Goal: Information Seeking & Learning: Learn about a topic

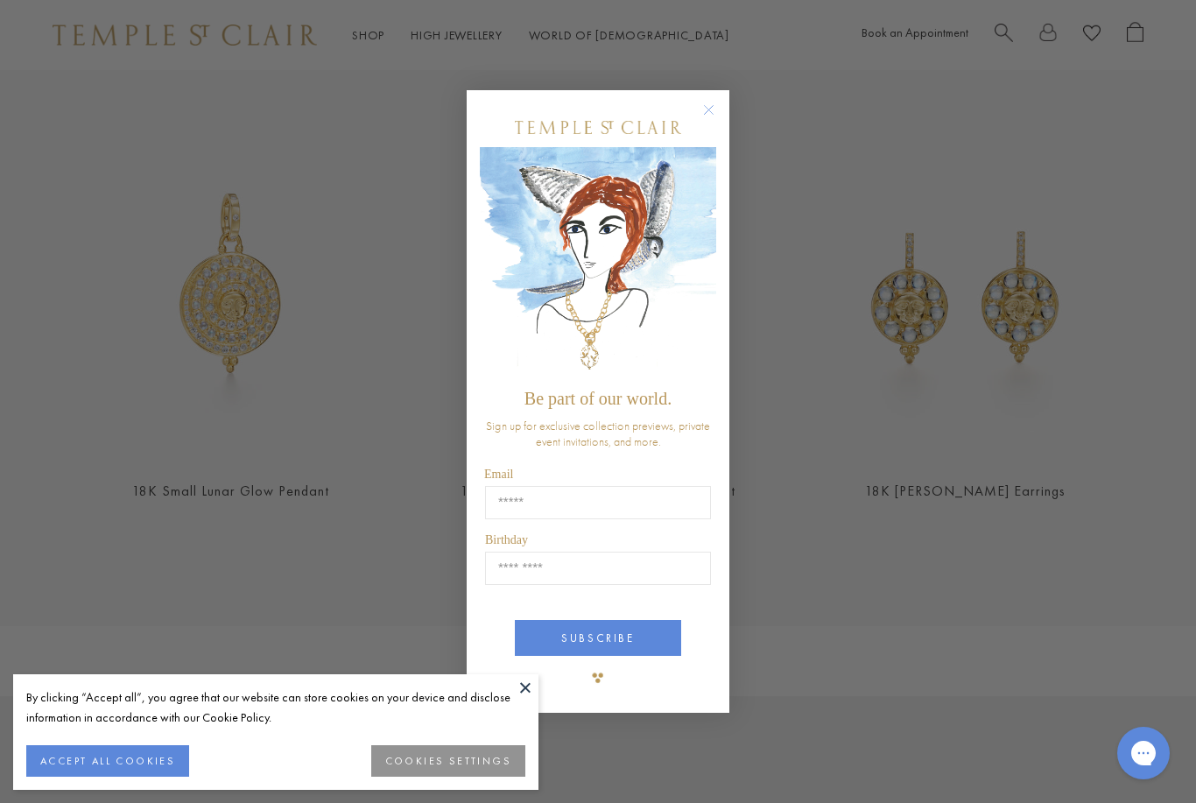
scroll to position [623, 0]
click at [439, 776] on button "COOKIES SETTINGS" at bounding box center [448, 761] width 154 height 32
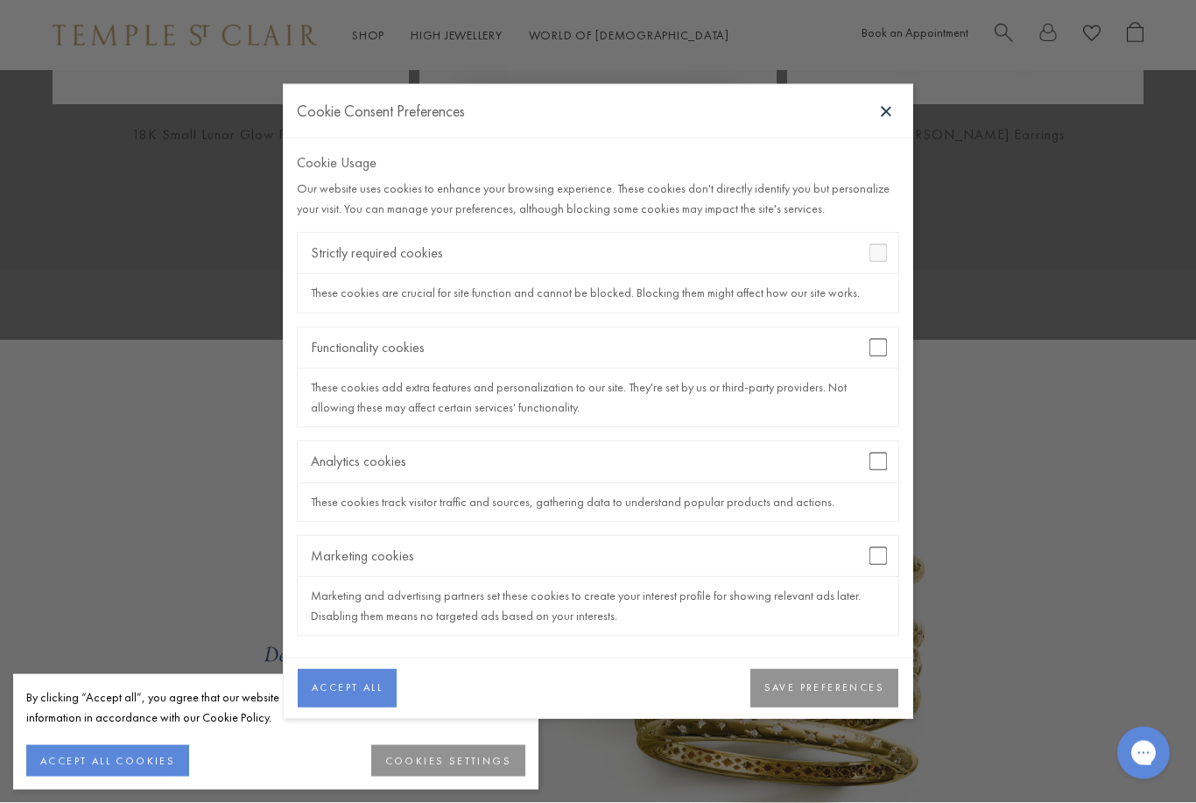
scroll to position [981, 0]
click at [859, 707] on button "SAVE PREFERENCES" at bounding box center [824, 688] width 148 height 39
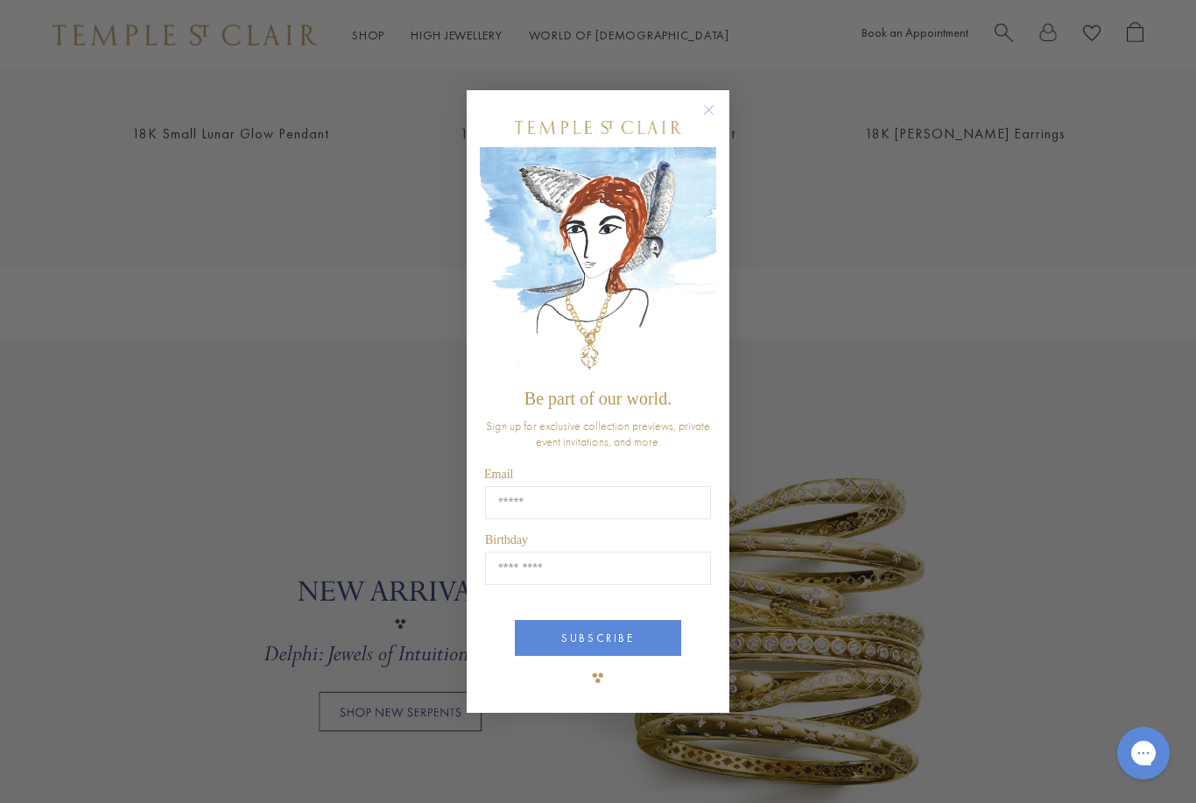
click at [712, 120] on circle "Close dialog" at bounding box center [709, 109] width 21 height 21
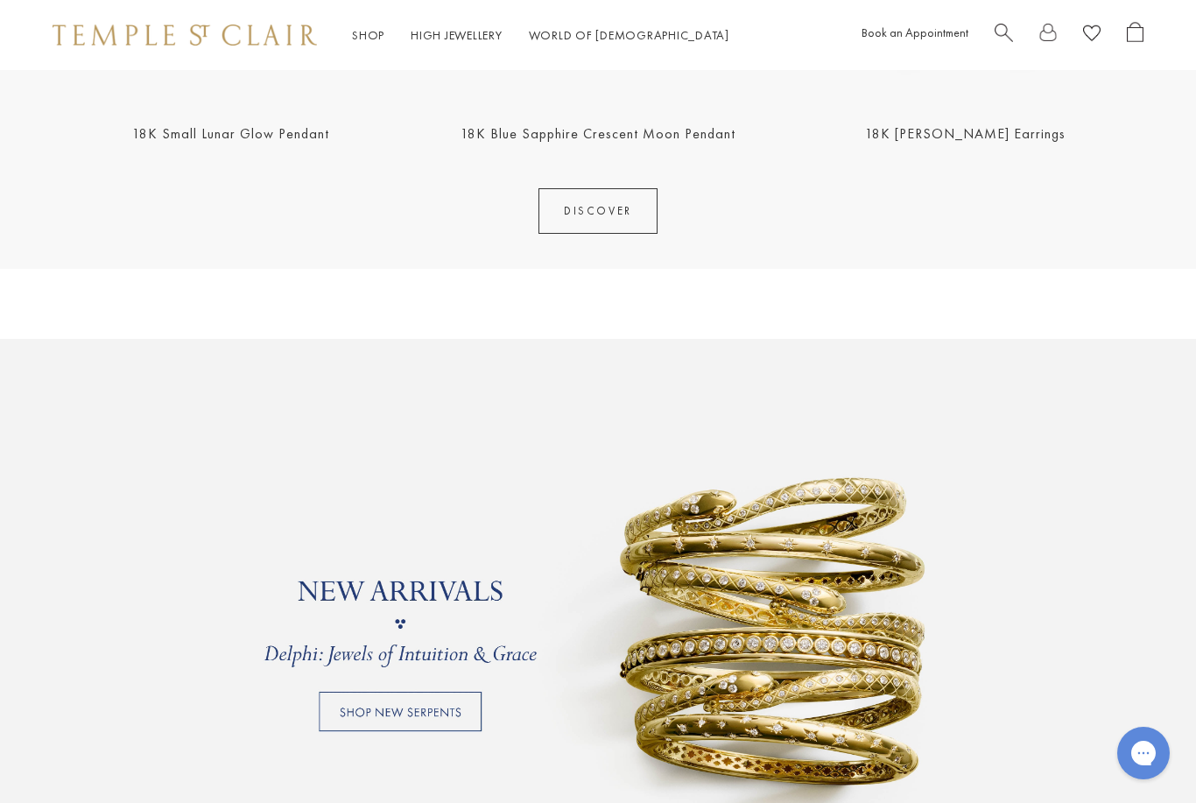
click at [361, 729] on link at bounding box center [598, 623] width 1196 height 569
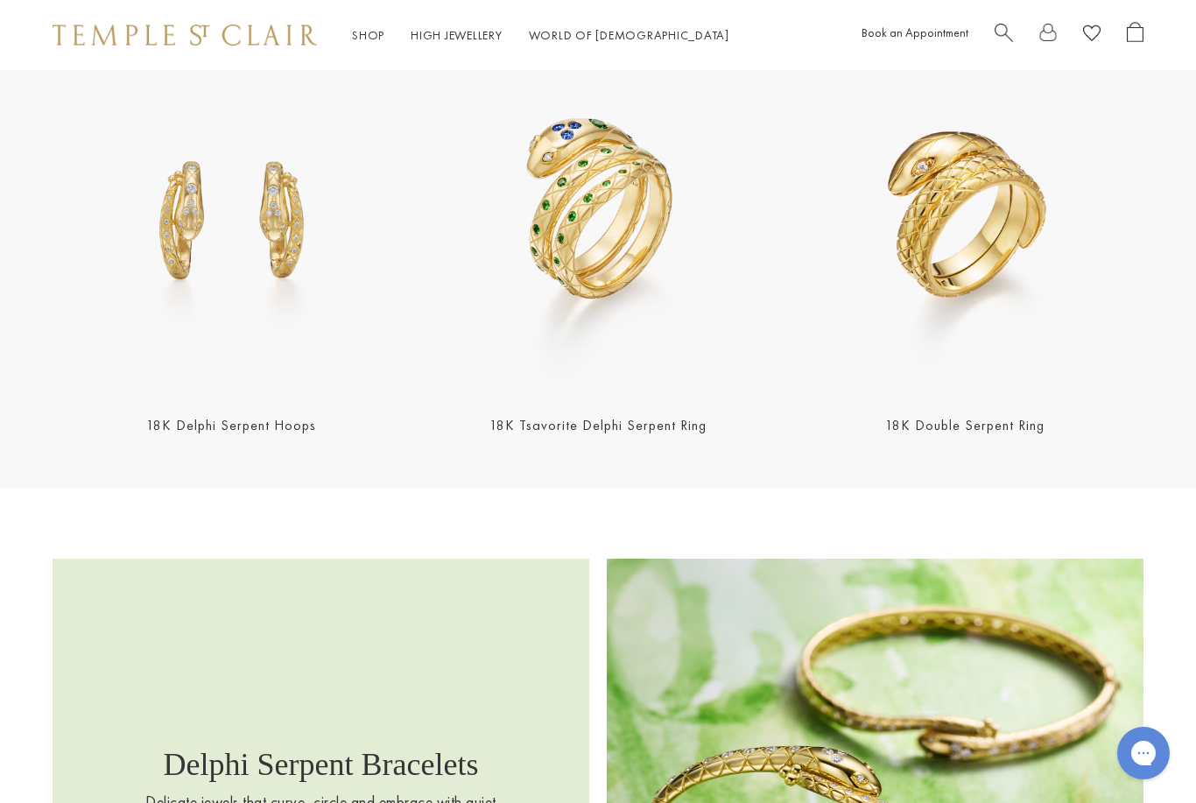
scroll to position [1688, 0]
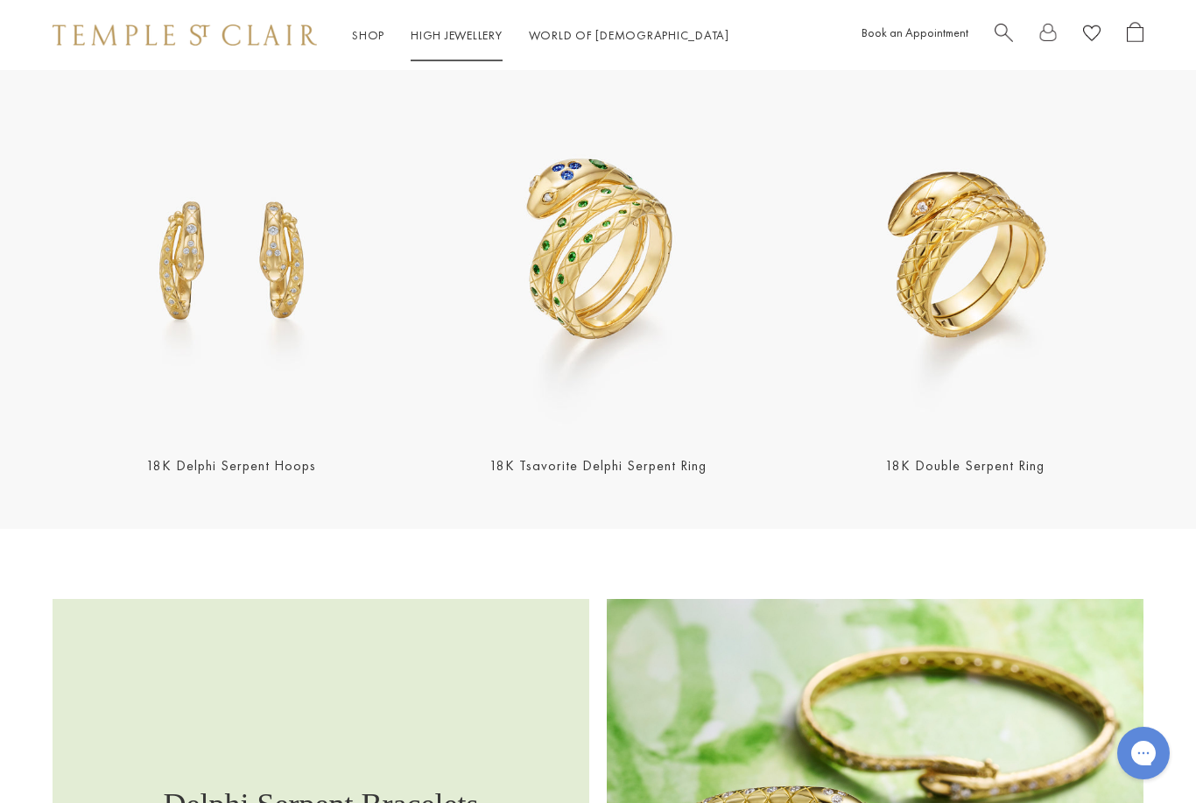
click at [465, 42] on link "High Jewellery High Jewellery" at bounding box center [457, 35] width 92 height 16
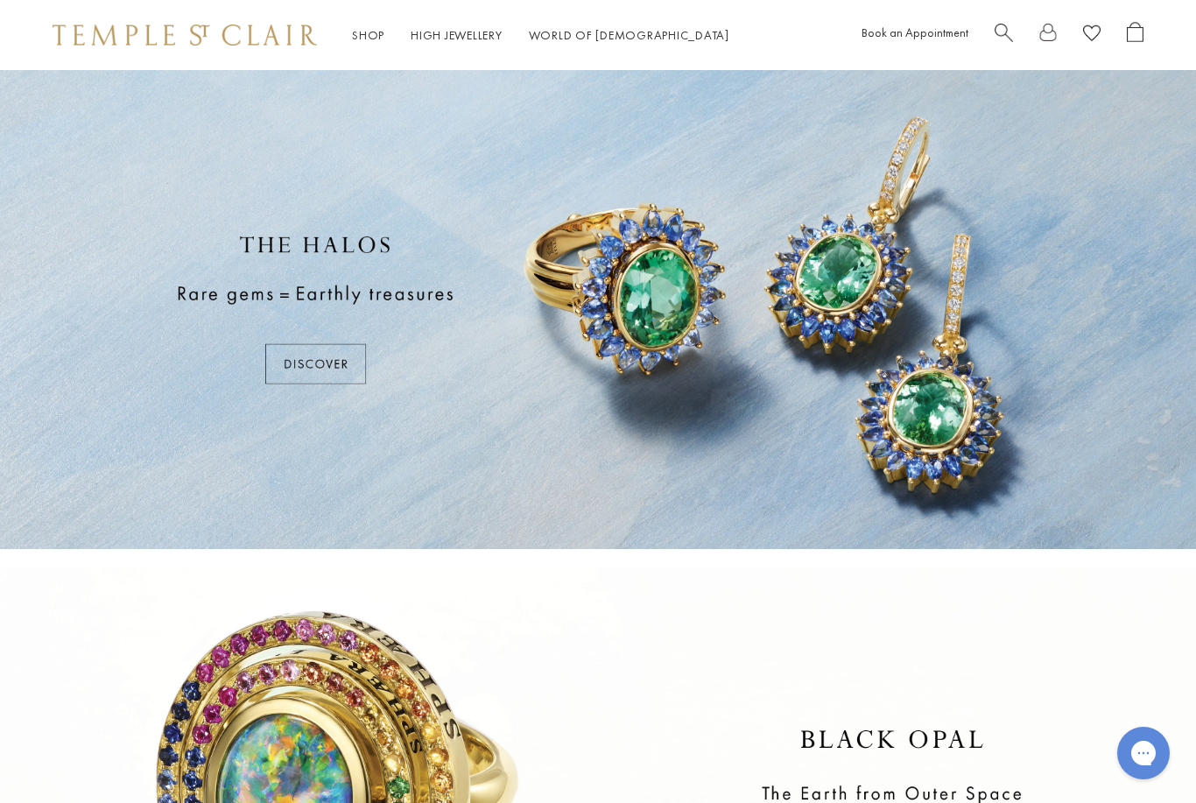
click at [320, 378] on div at bounding box center [598, 309] width 1196 height 479
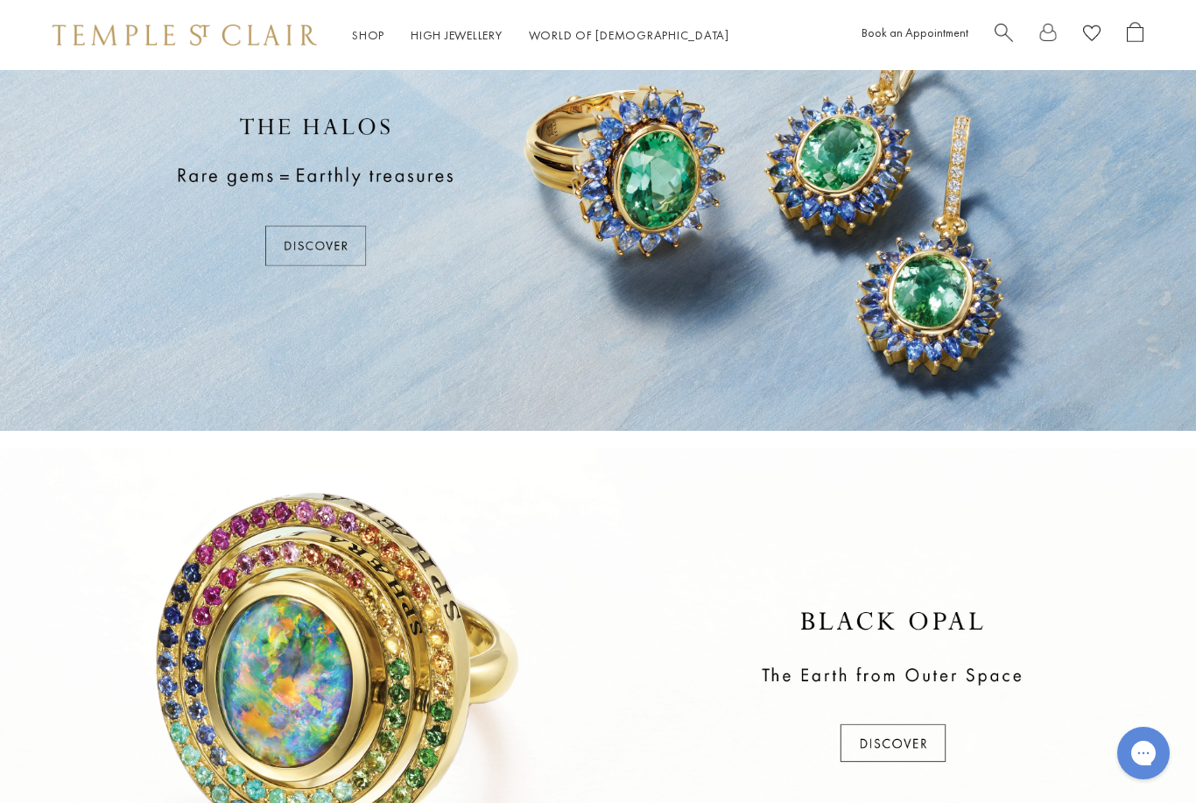
scroll to position [117, 0]
click div
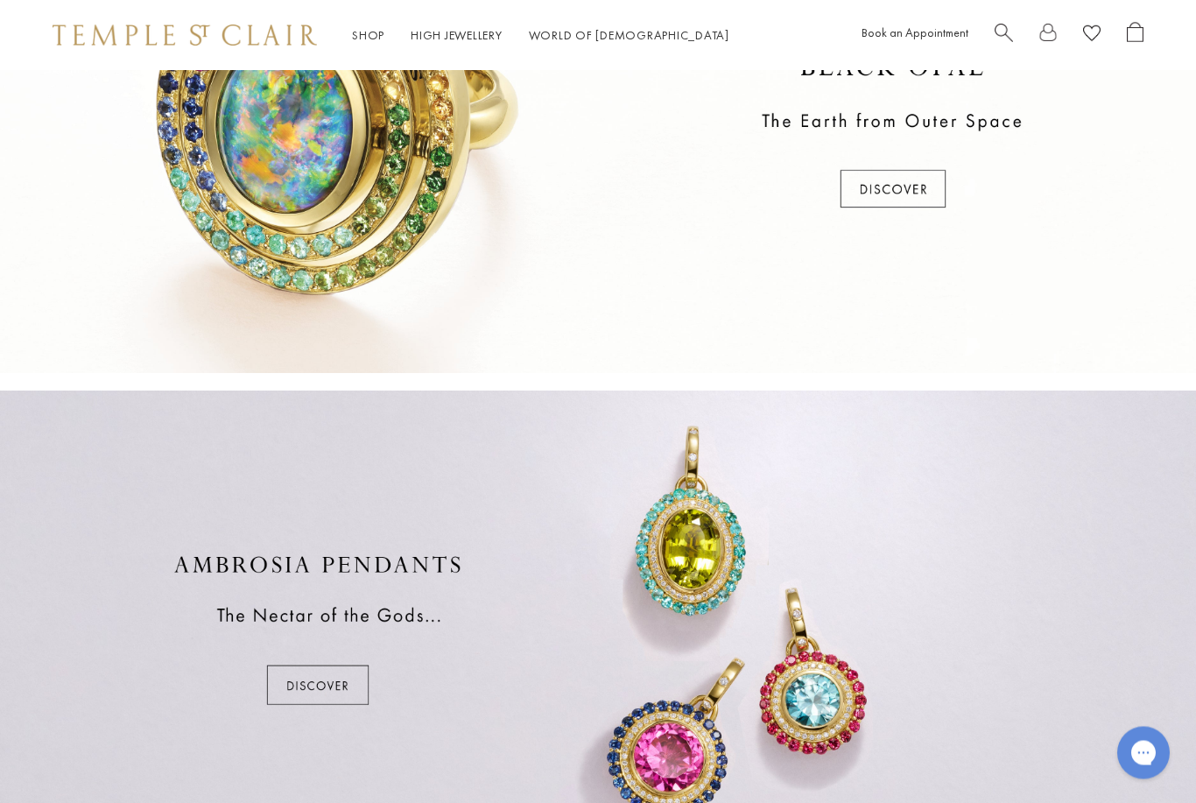
scroll to position [672, 0]
click div
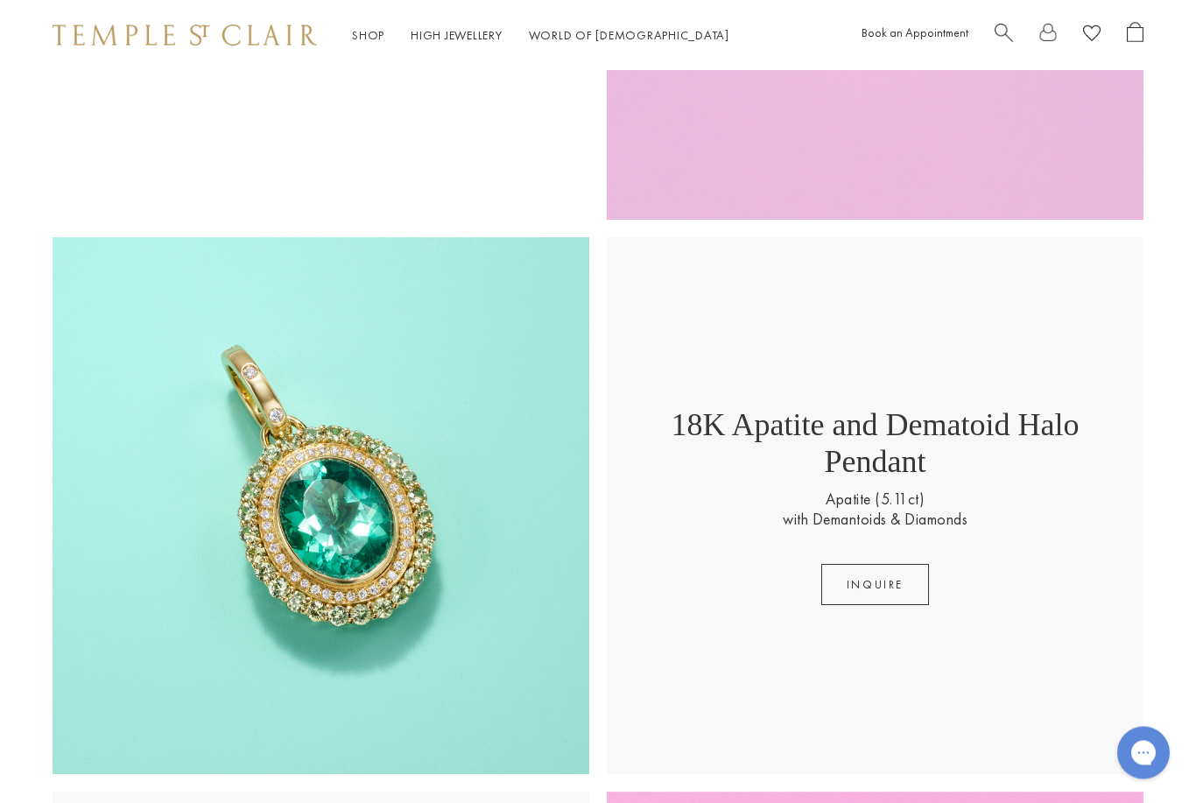
scroll to position [1897, 0]
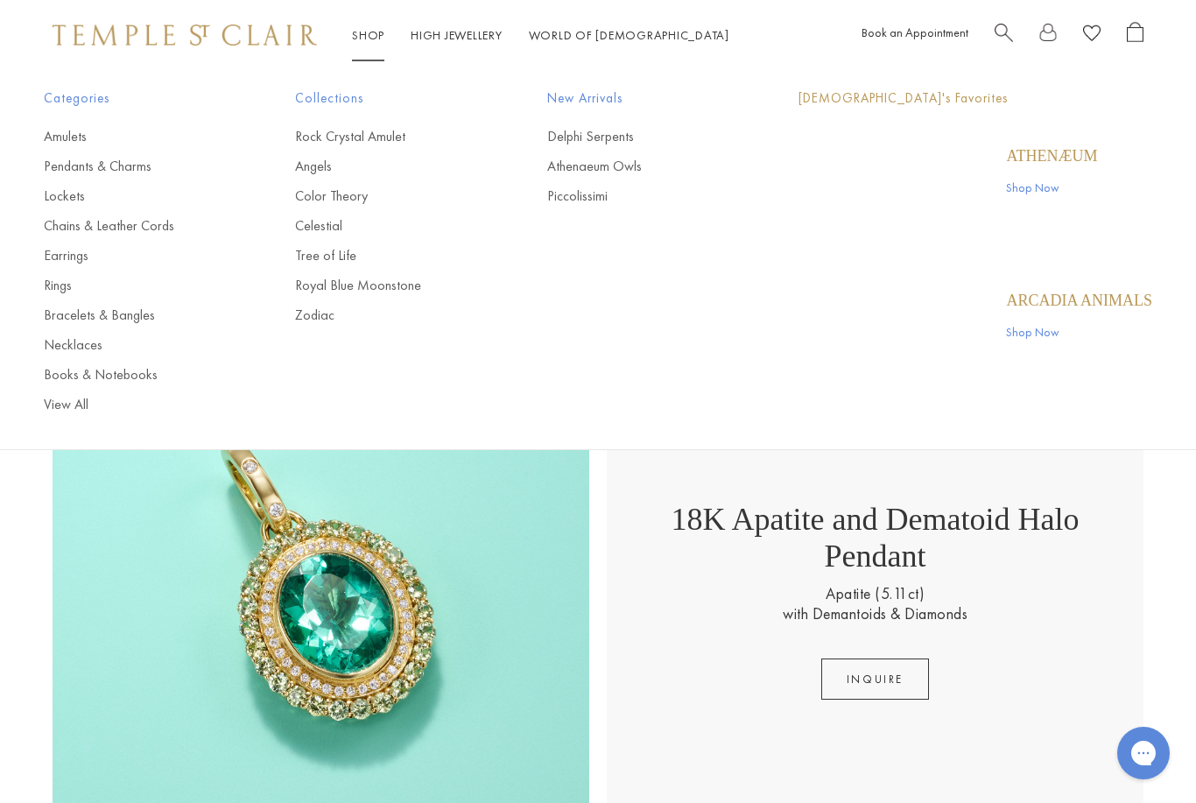
click at [362, 41] on link "Shop Shop" at bounding box center [368, 35] width 32 height 16
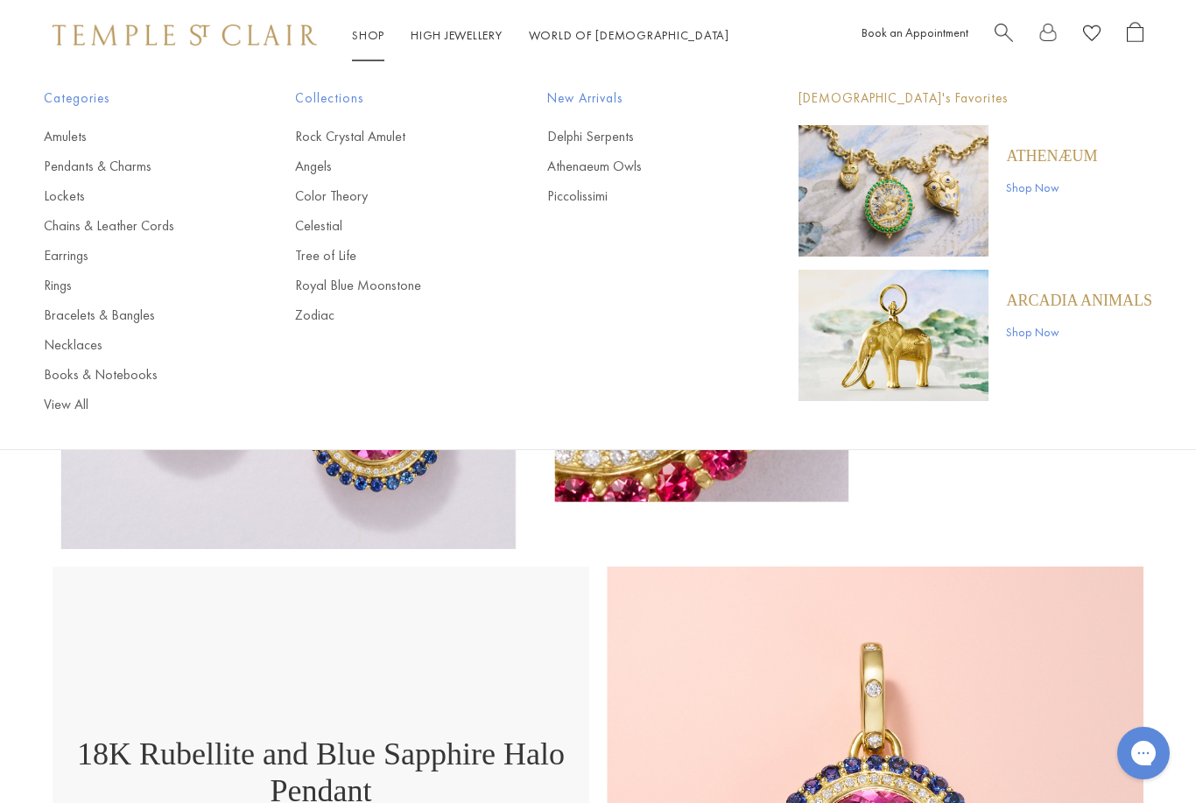
click at [48, 279] on link "Rings" at bounding box center [134, 285] width 181 height 19
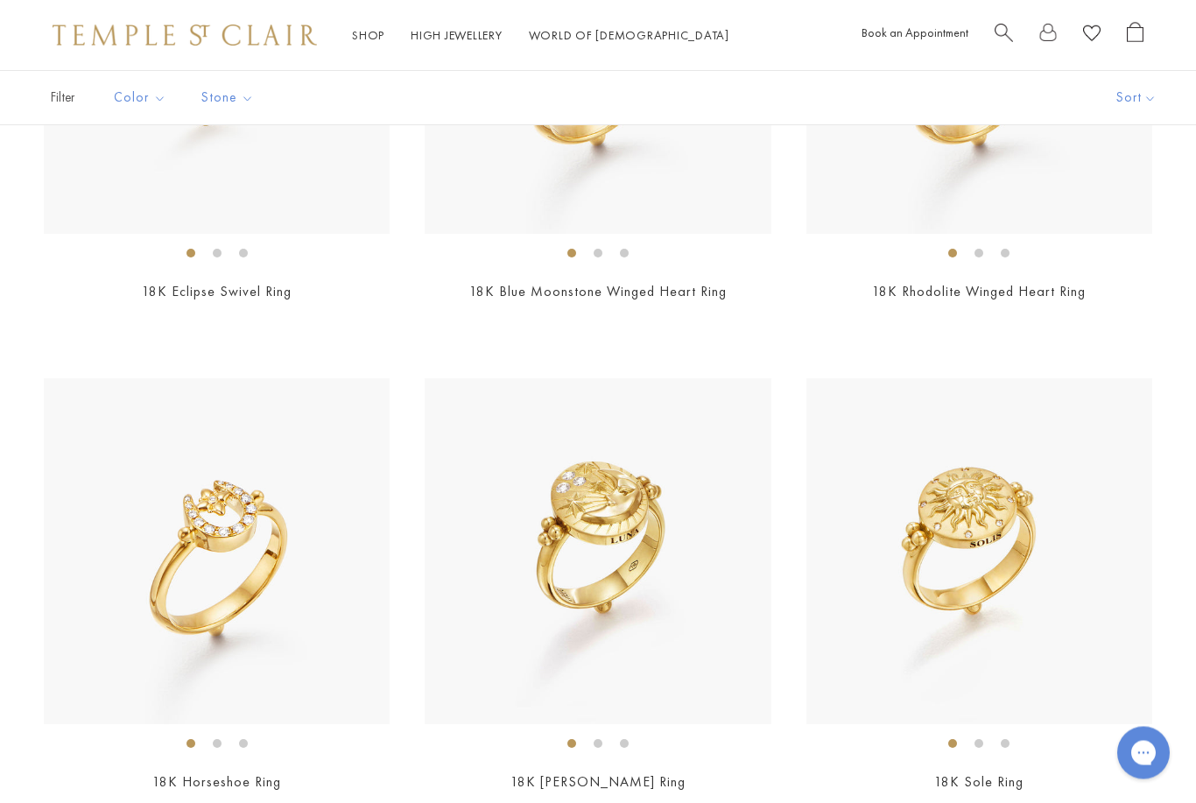
scroll to position [4324, 0]
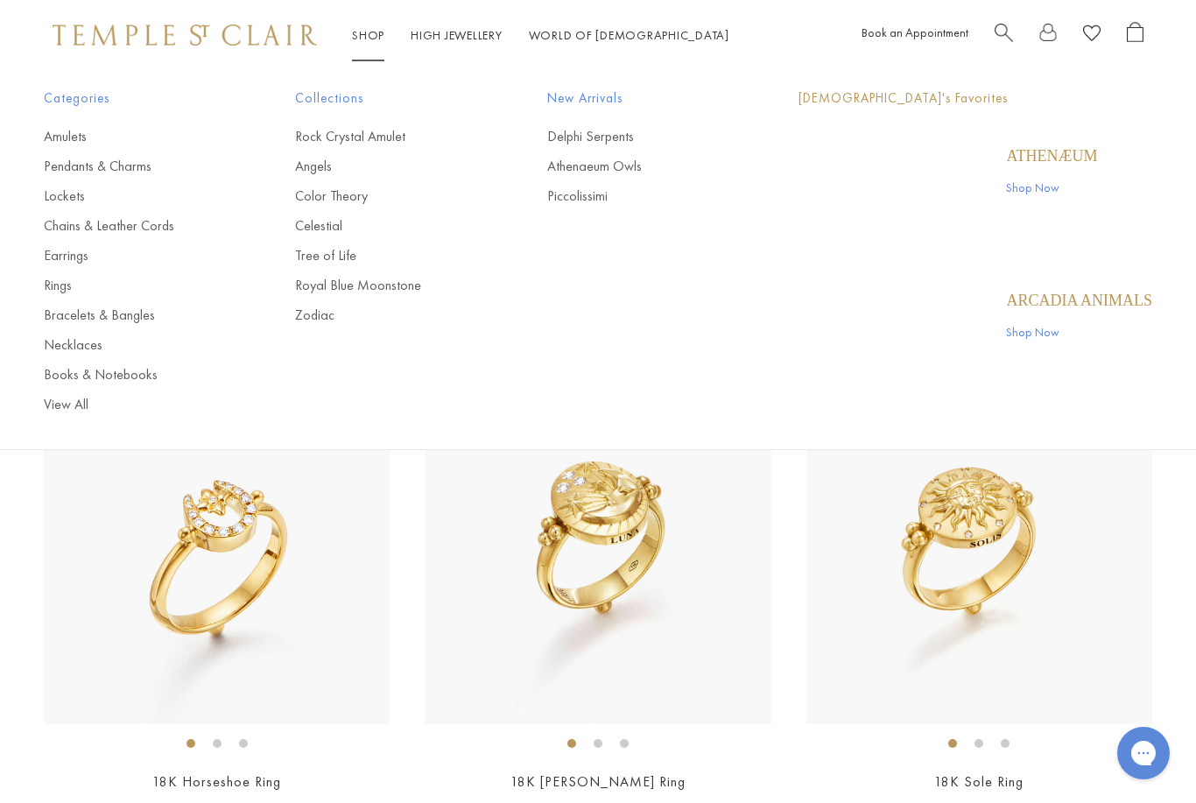
click at [359, 31] on link "Shop Shop" at bounding box center [368, 35] width 32 height 16
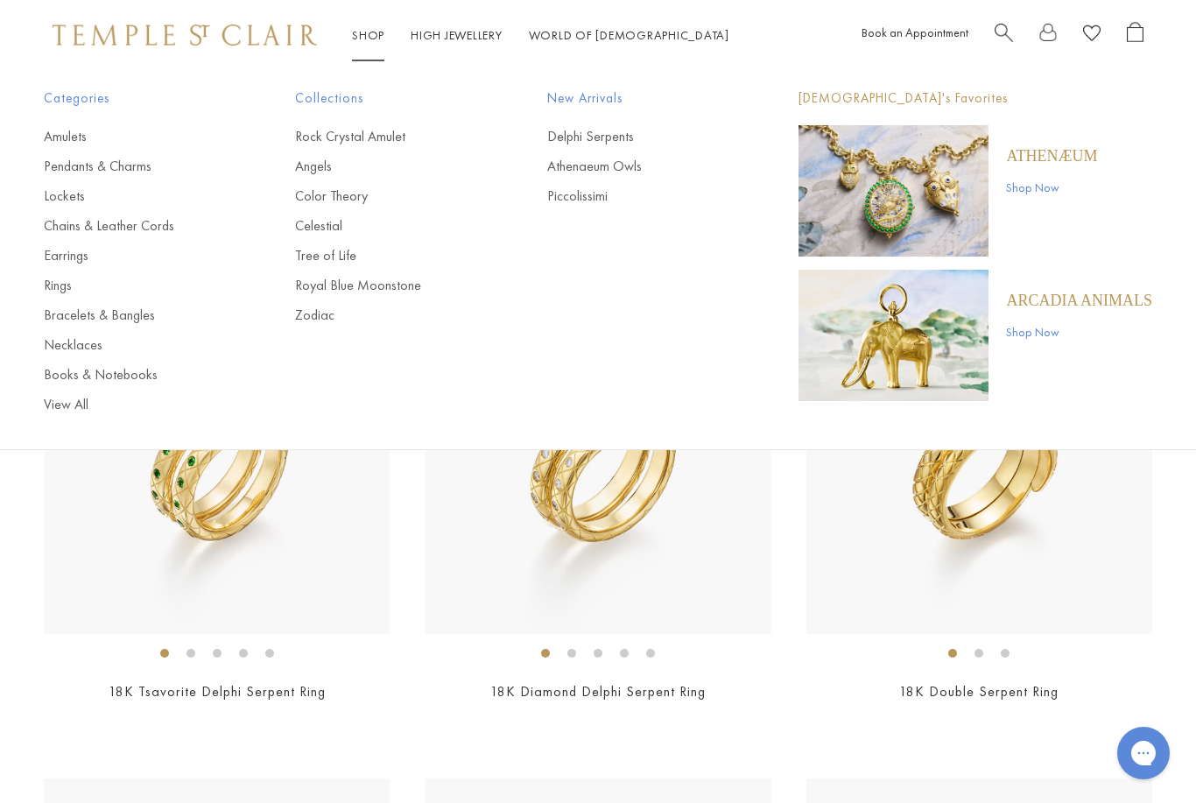
click at [67, 165] on link "Pendants & Charms" at bounding box center [134, 166] width 181 height 19
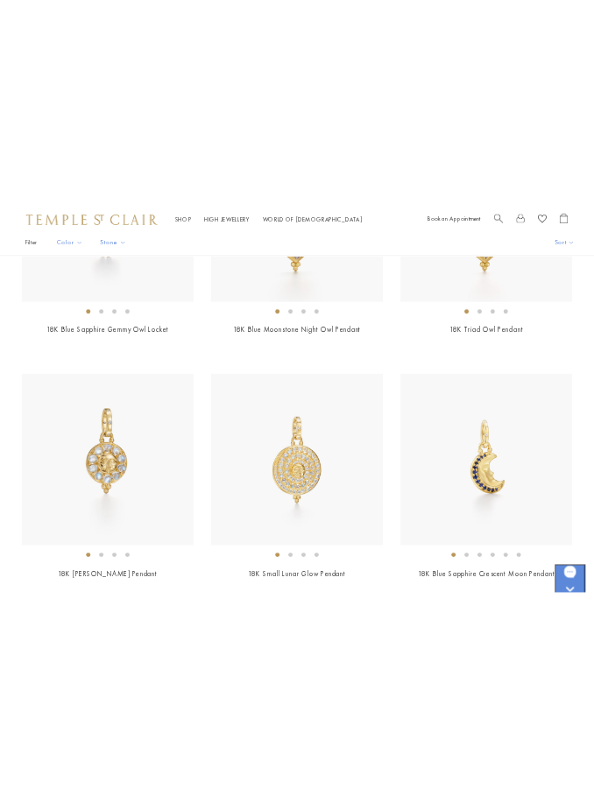
scroll to position [2311, 0]
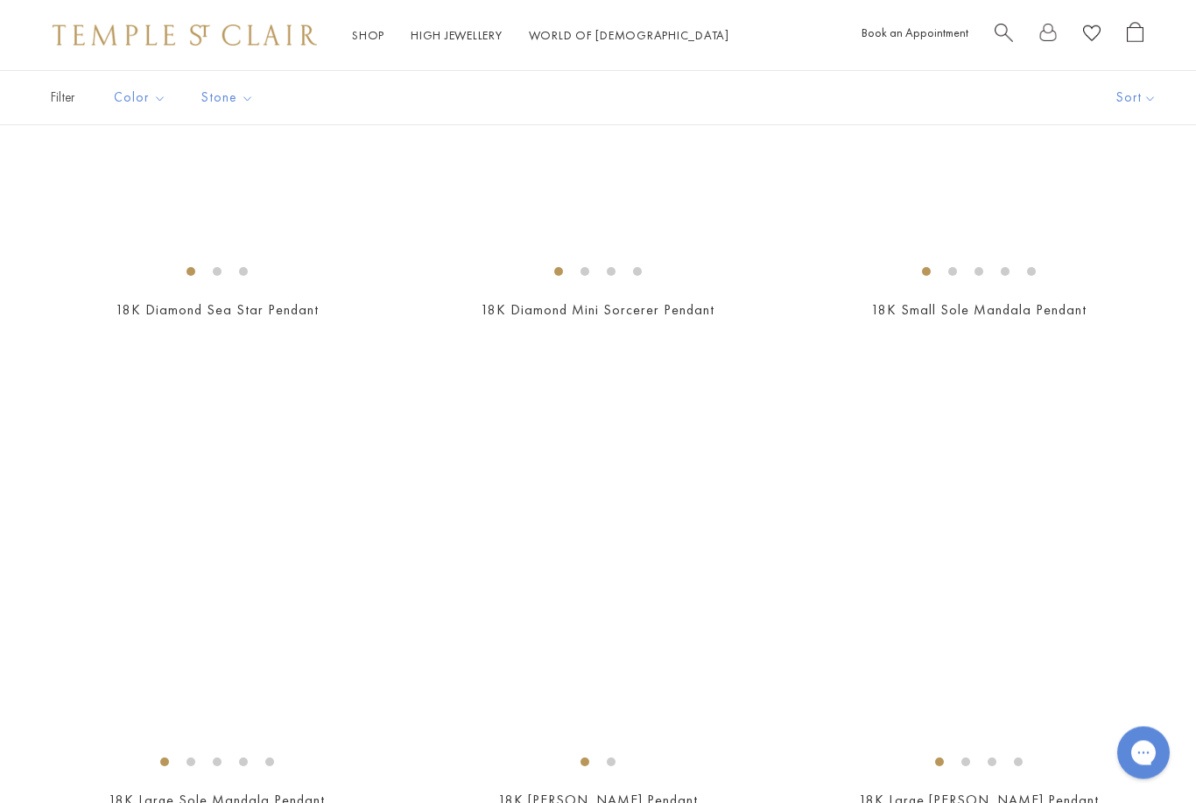
scroll to position [9700, 0]
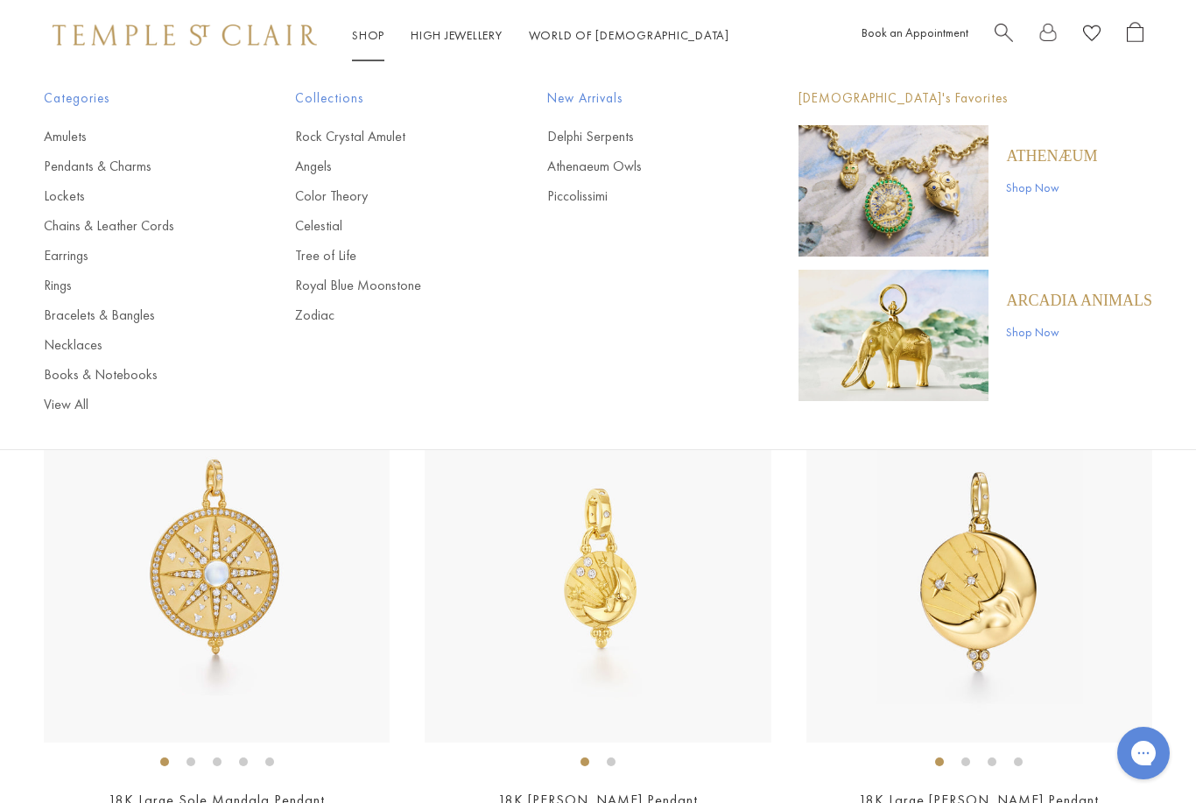
click at [74, 190] on link "Lockets" at bounding box center [134, 195] width 181 height 19
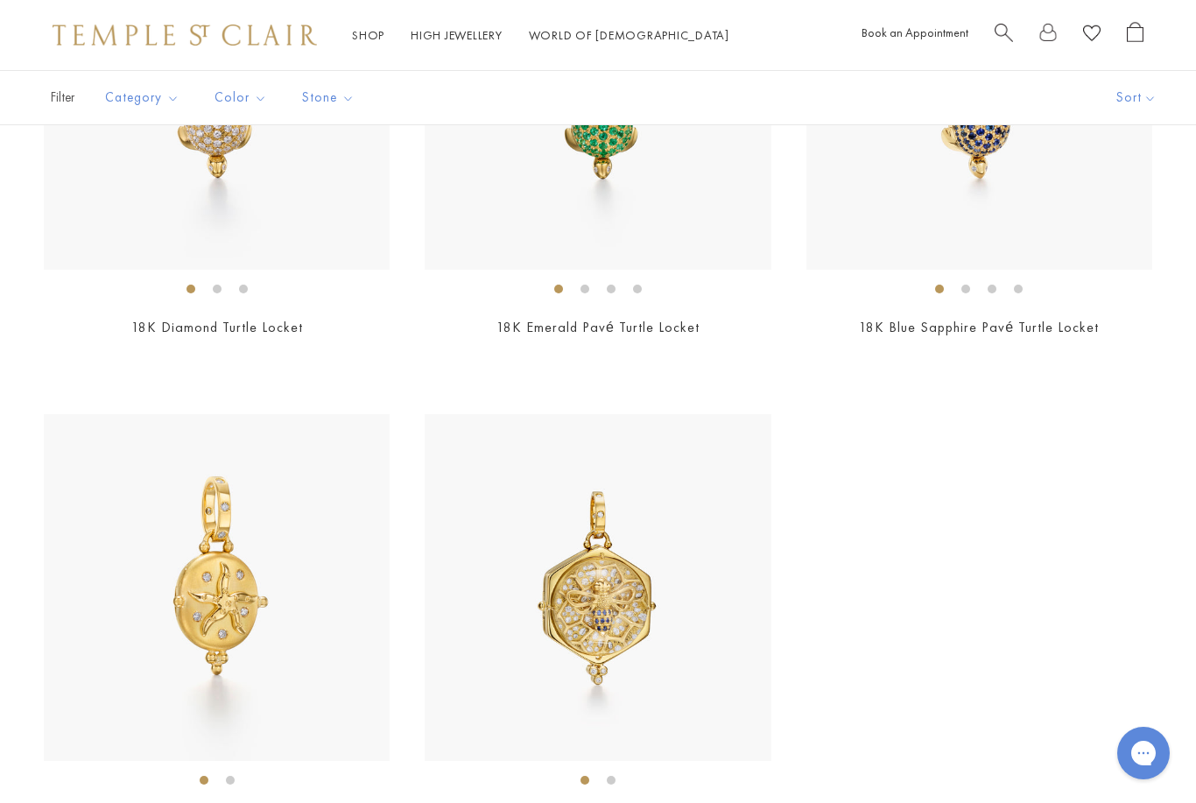
scroll to position [2826, 0]
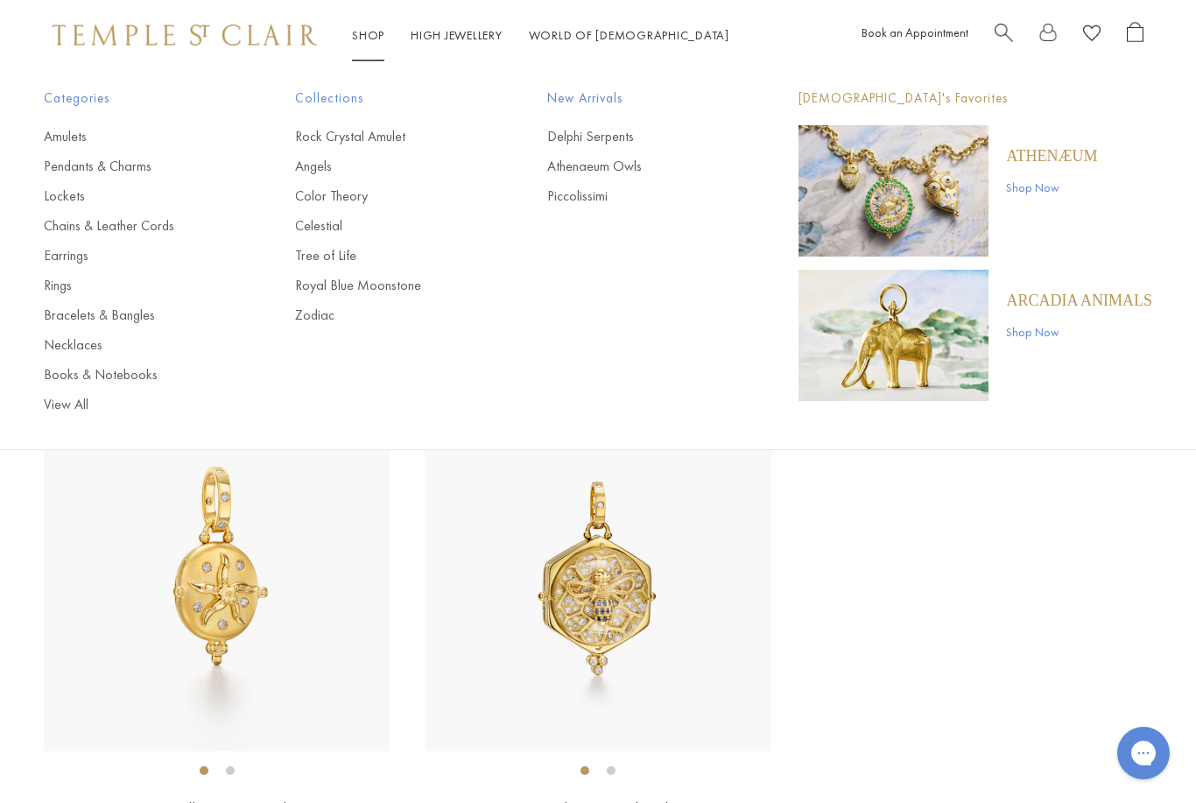
click at [81, 317] on link "Bracelets & Bangles" at bounding box center [134, 315] width 181 height 19
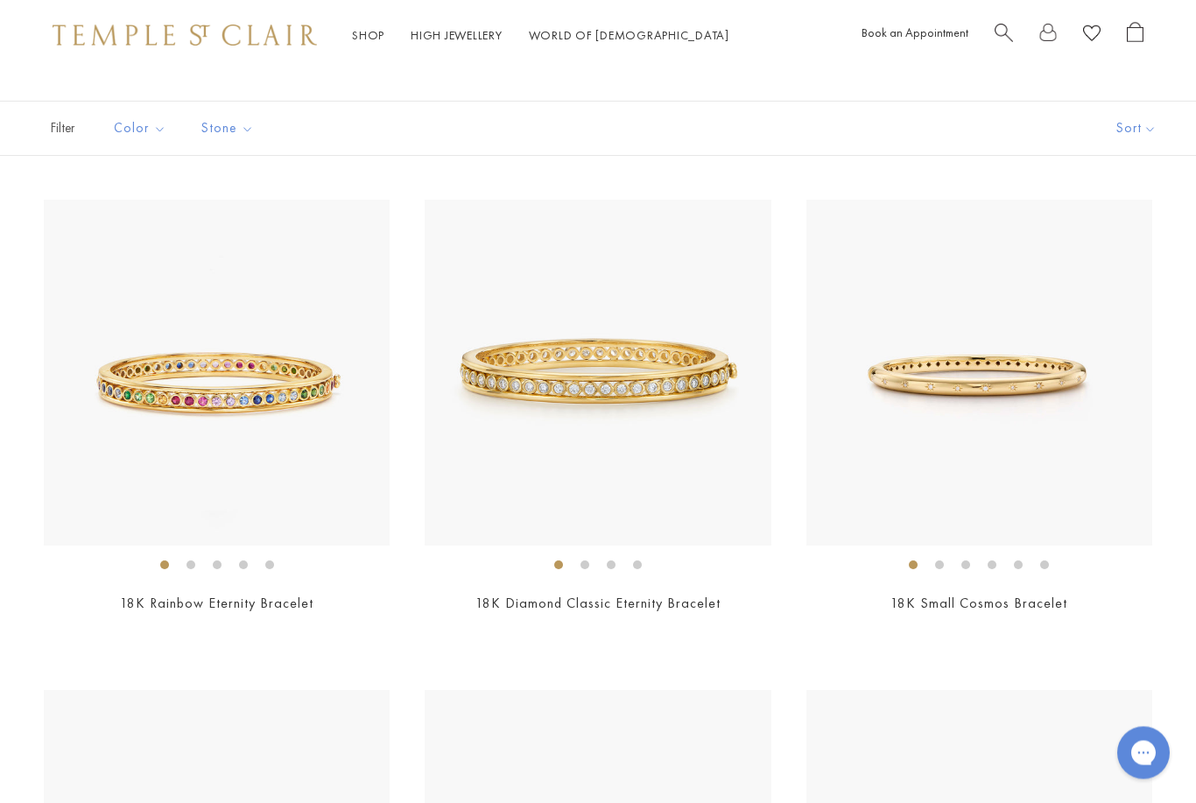
scroll to position [88, 0]
click at [535, 598] on link "18K Diamond Classic Eternity Bracelet" at bounding box center [597, 603] width 245 height 18
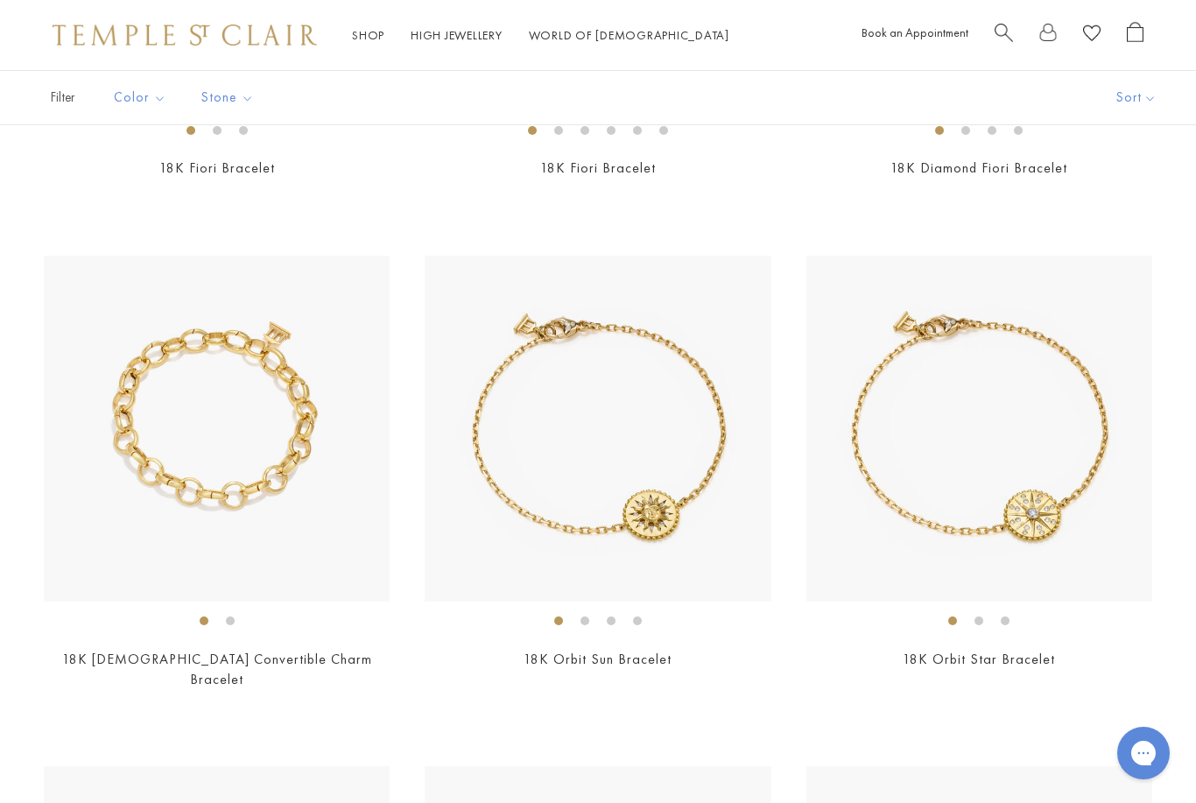
scroll to position [1522, 0]
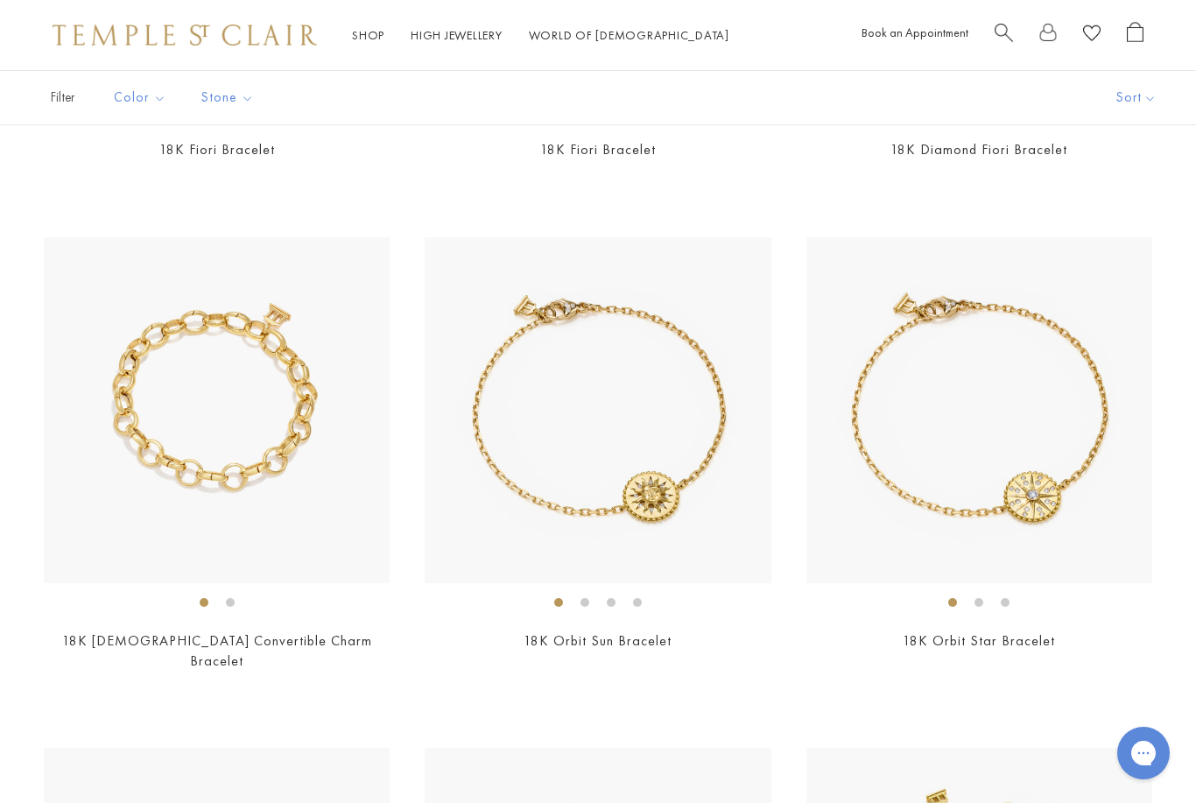
click at [149, 631] on link "18K Temple Convertible Charm Bracelet" at bounding box center [217, 650] width 310 height 39
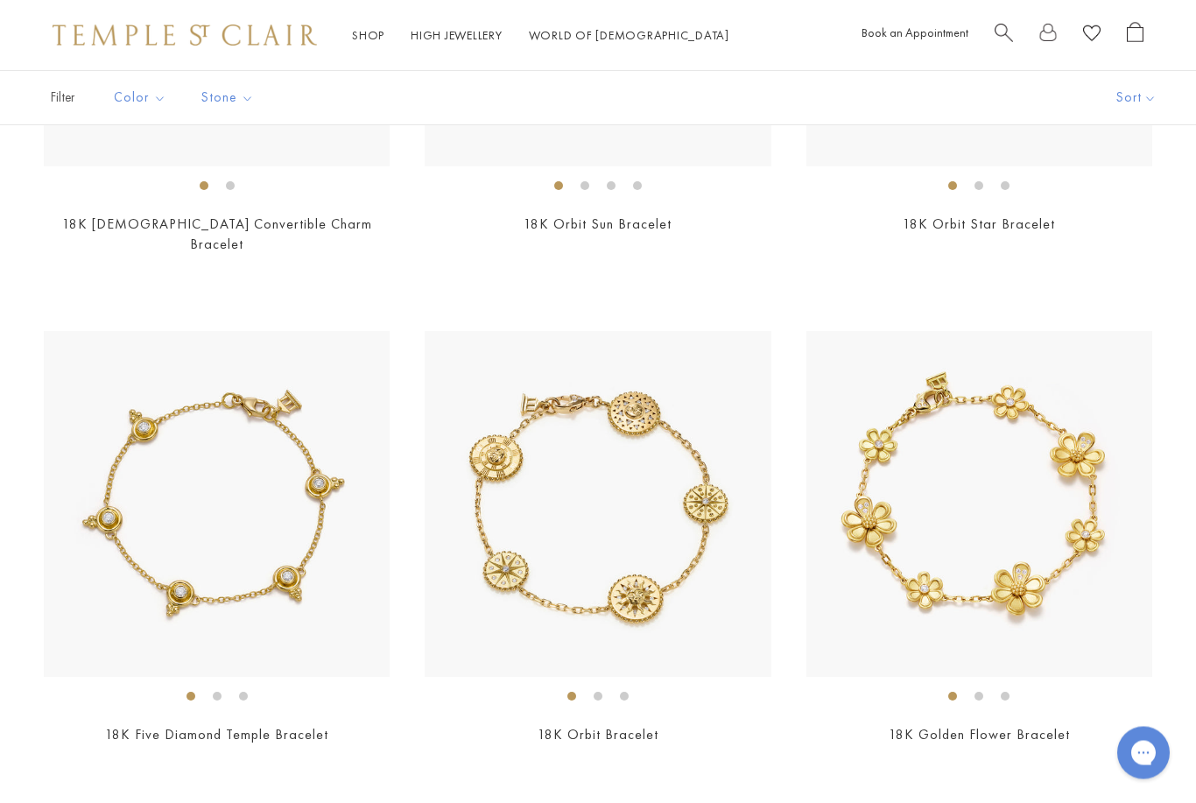
scroll to position [1955, 0]
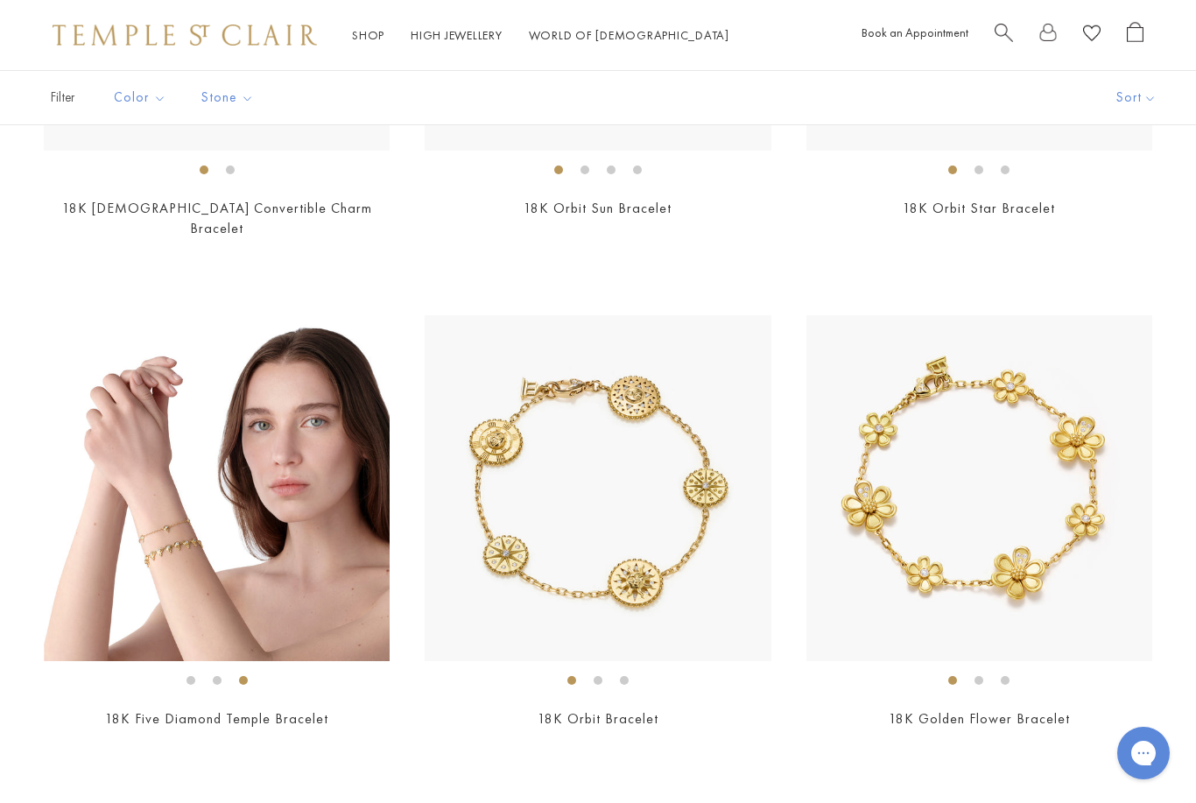
click at [121, 709] on link "18K Five Diamond Temple Bracelet" at bounding box center [216, 718] width 223 height 18
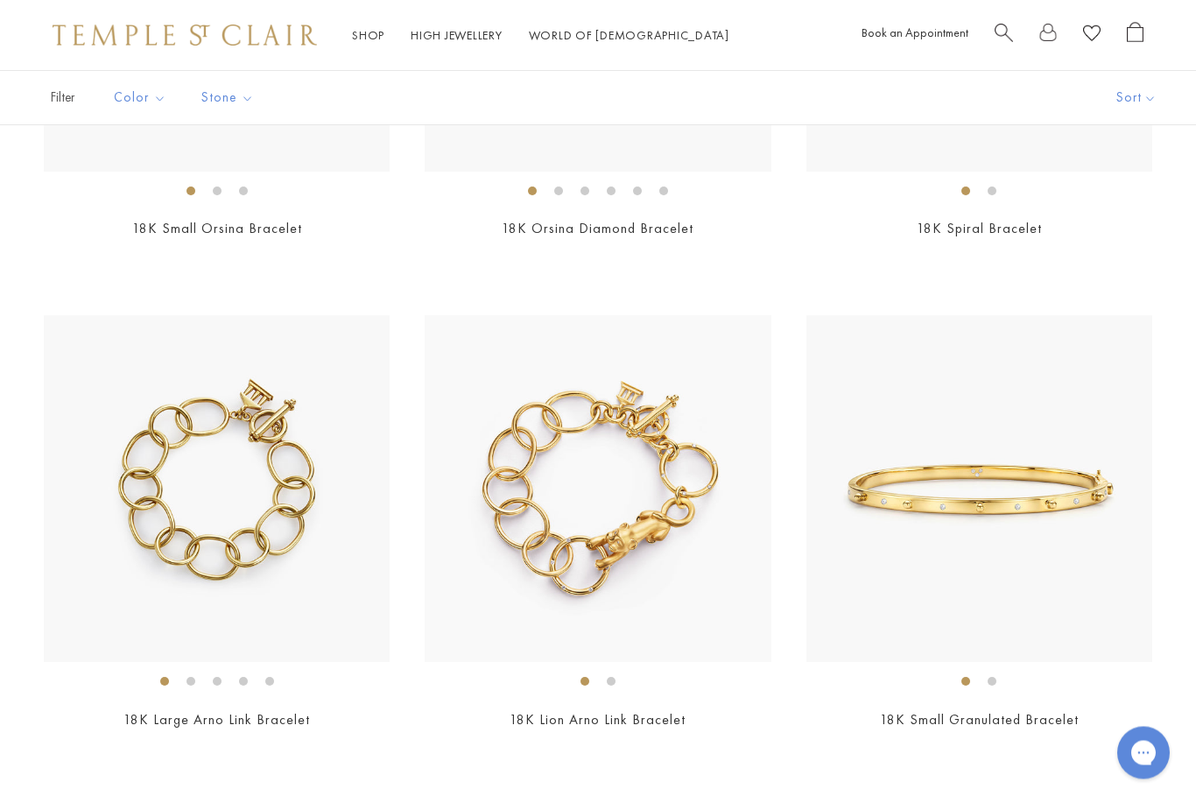
scroll to position [2935, 0]
click at [561, 710] on link "18K Lion Arno Link Bracelet" at bounding box center [597, 719] width 176 height 18
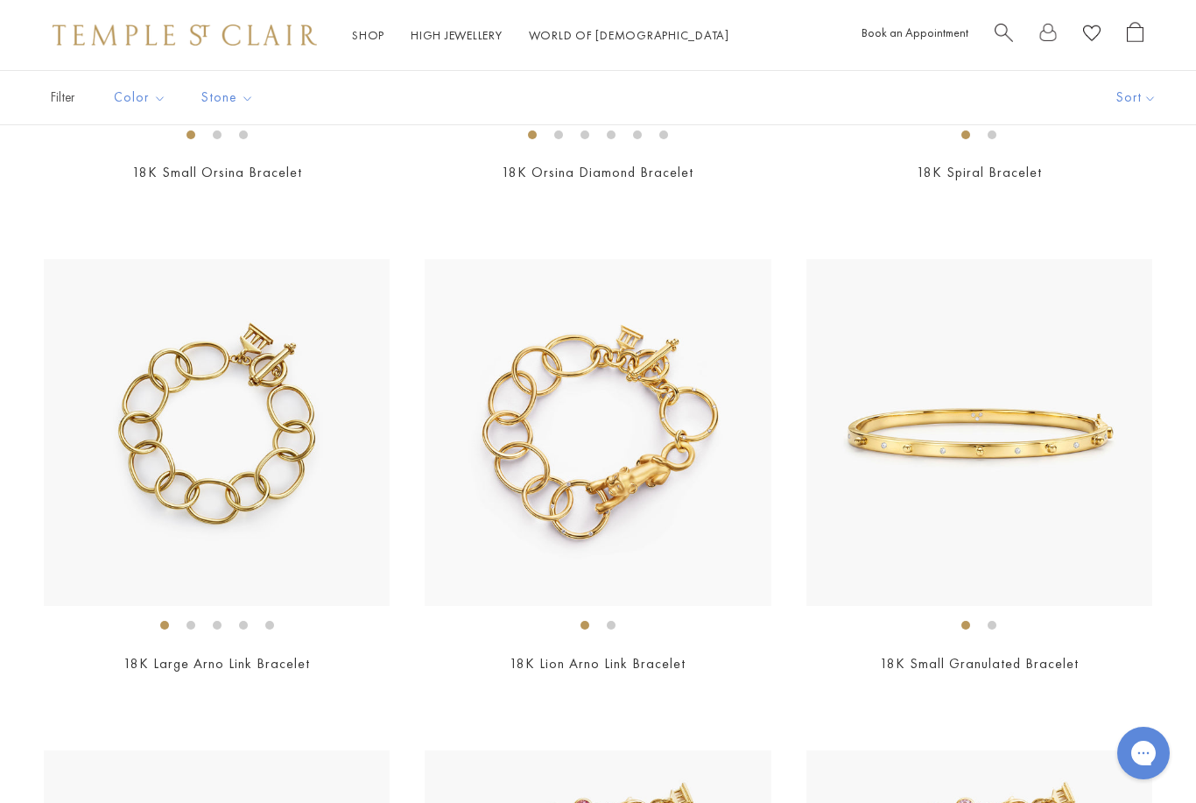
click at [151, 654] on link "18K Large Arno Link Bracelet" at bounding box center [216, 663] width 186 height 18
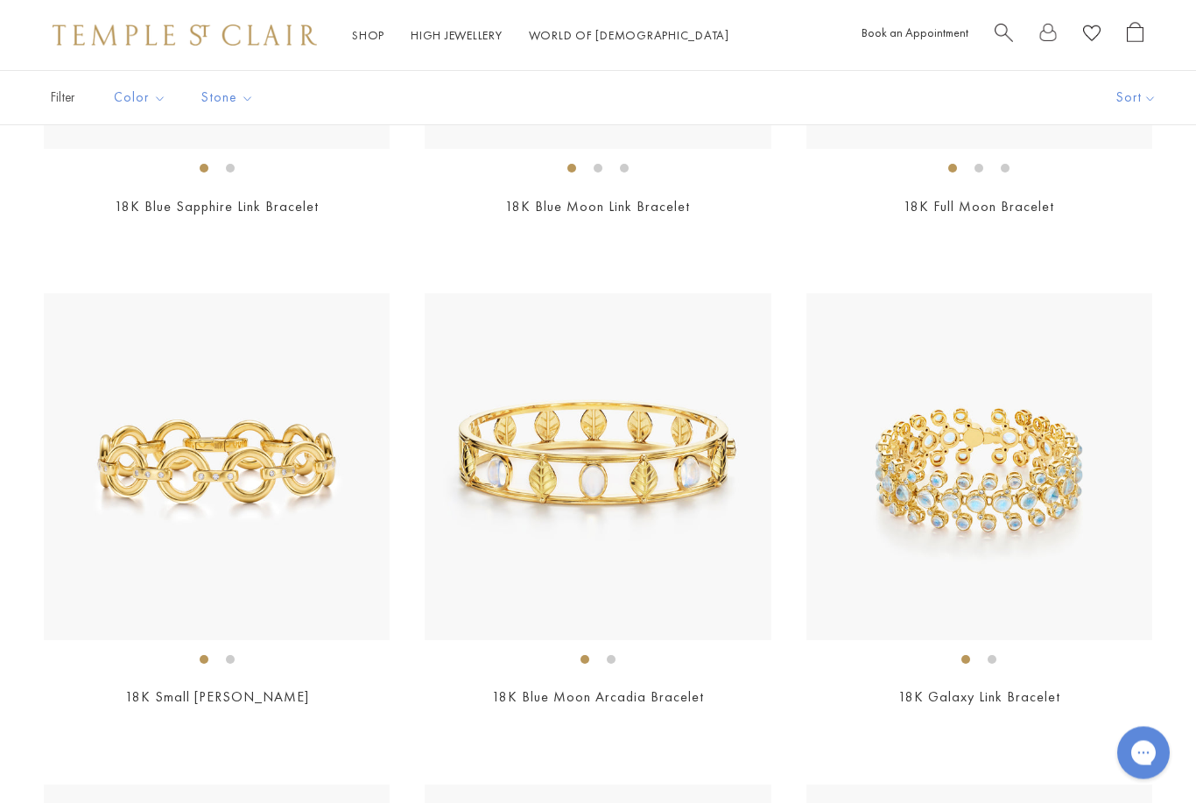
scroll to position [4429, 0]
click at [1057, 687] on link "18K Galaxy Link Bracelet" at bounding box center [979, 696] width 162 height 18
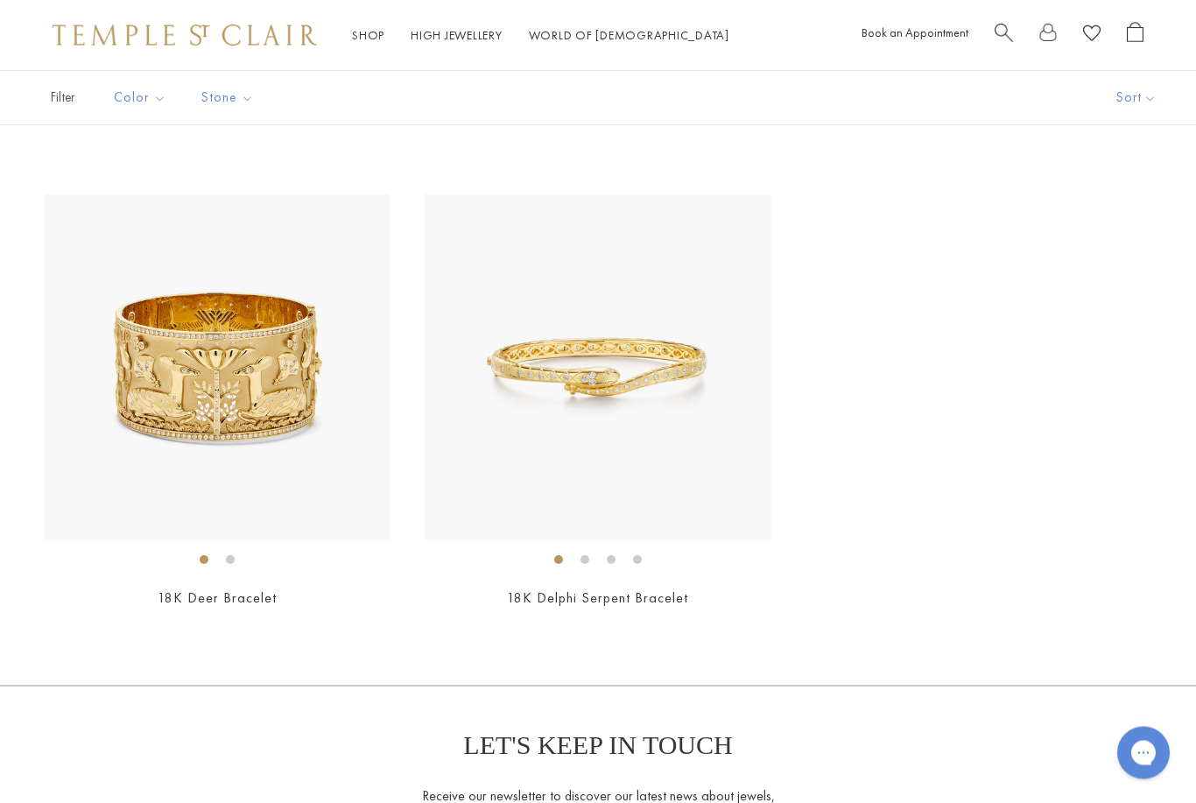
scroll to position [5999, 0]
click at [190, 588] on link "18K Deer Bracelet" at bounding box center [217, 597] width 119 height 18
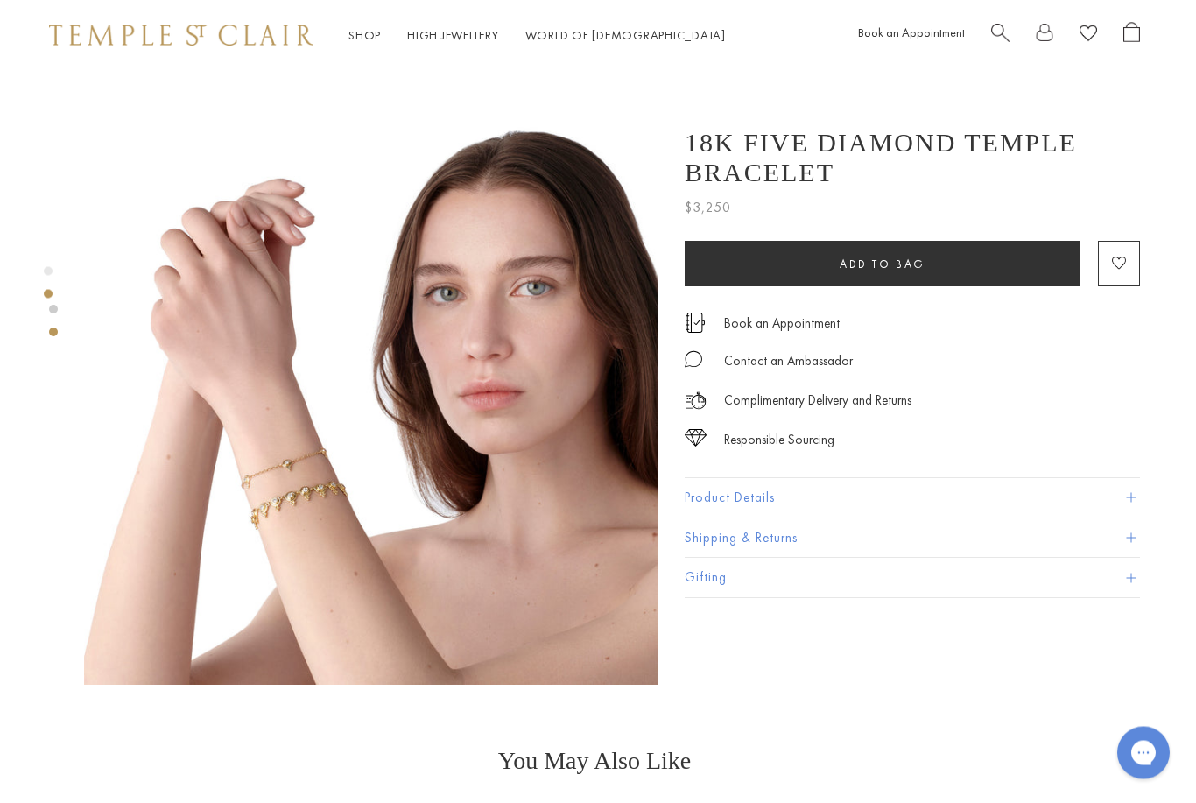
scroll to position [587, 4]
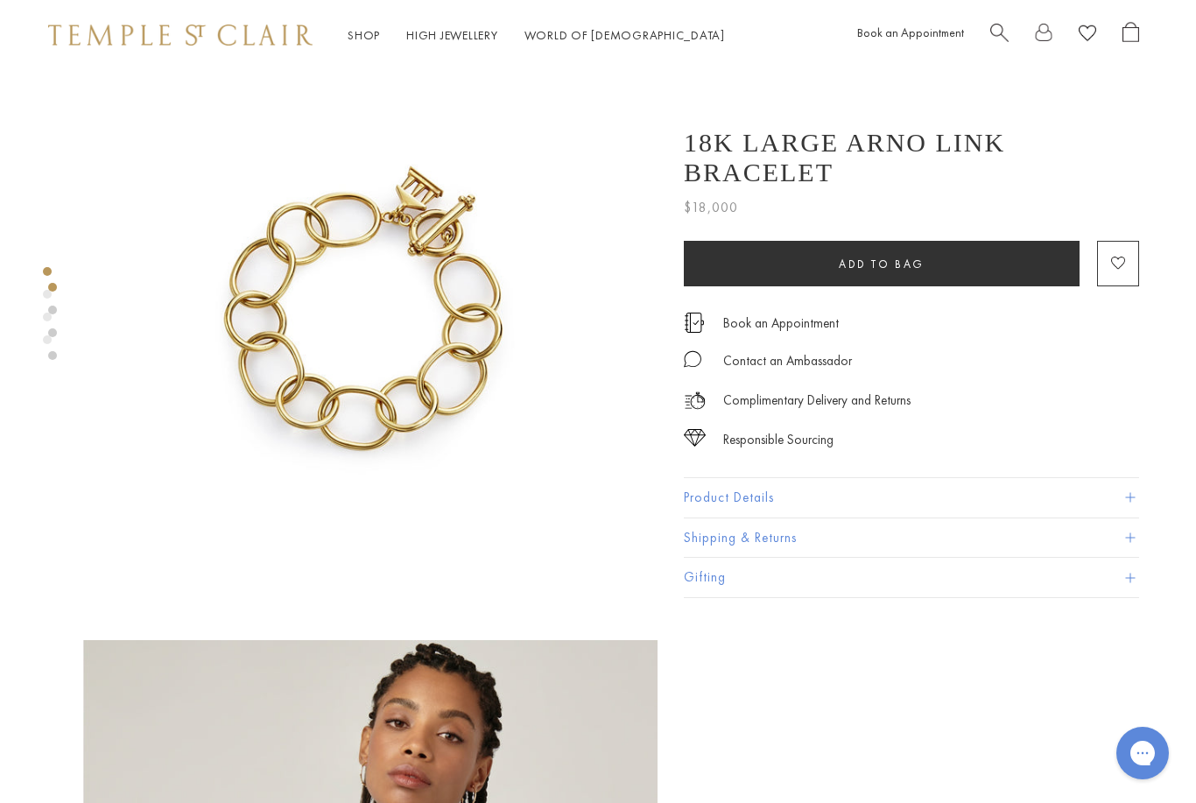
scroll to position [0, 4]
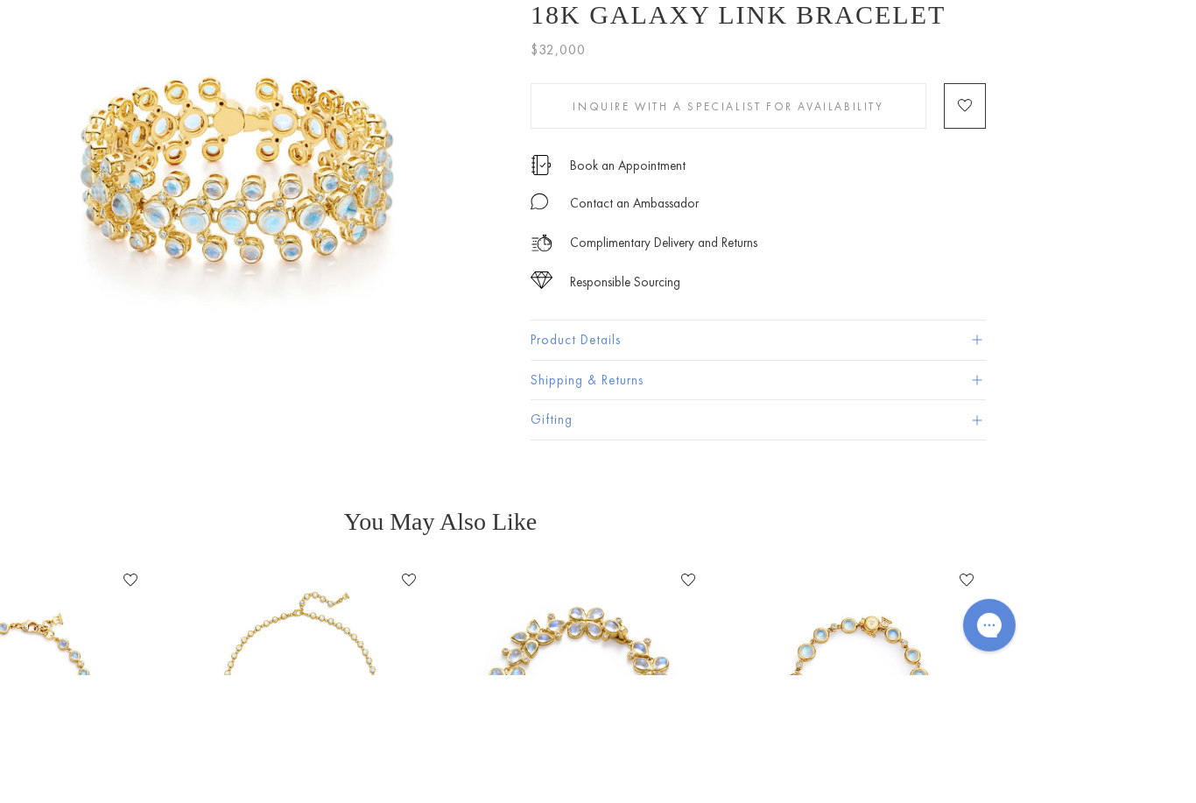
scroll to position [74, 4]
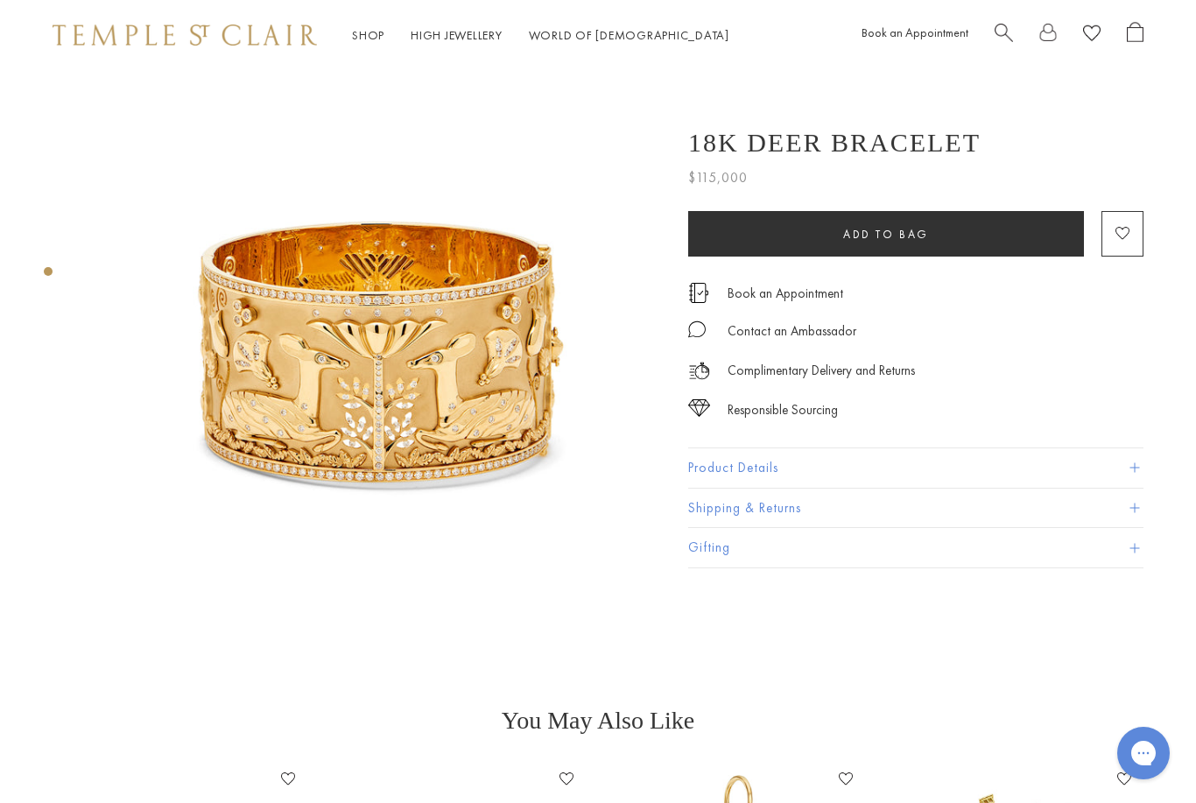
scroll to position [0, 4]
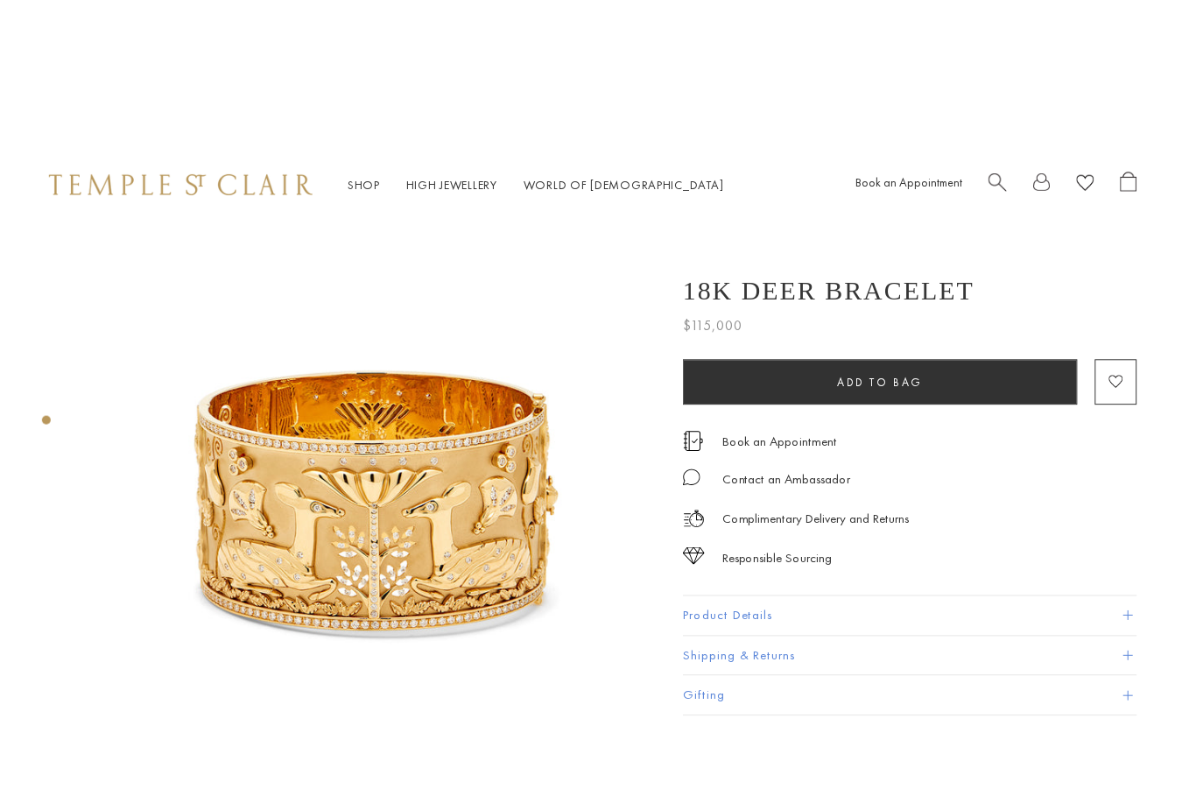
scroll to position [0, 4]
